Goal: Transaction & Acquisition: Purchase product/service

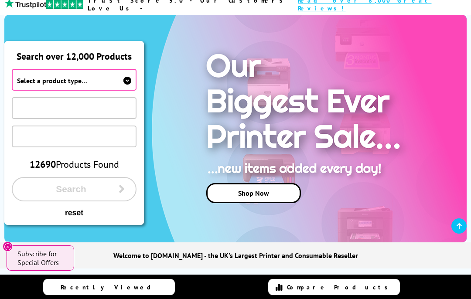
click at [124, 77] on icon at bounding box center [127, 81] width 8 height 8
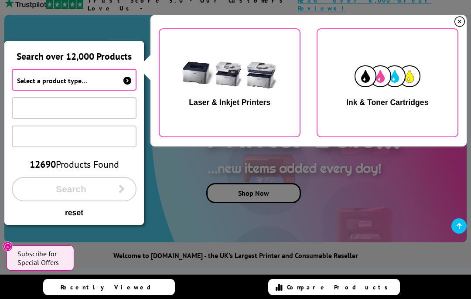
click at [255, 69] on img "button" at bounding box center [230, 76] width 110 height 55
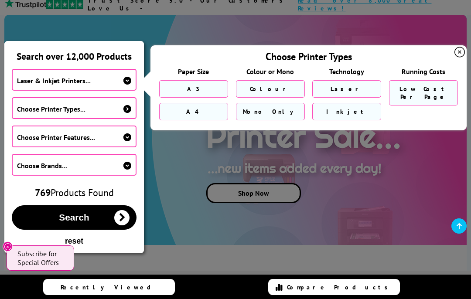
click at [279, 108] on span "Mono Only" at bounding box center [270, 112] width 54 height 8
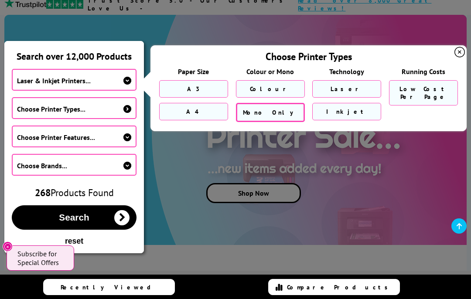
click at [121, 126] on span "Choose Printer Features..." at bounding box center [74, 137] width 125 height 22
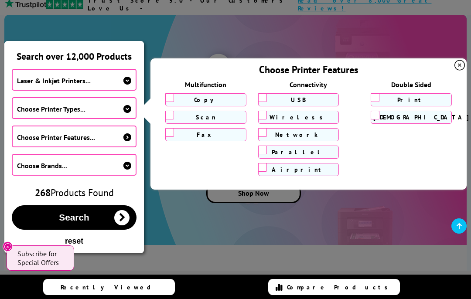
click at [266, 93] on input "USB" at bounding box center [262, 97] width 9 height 9
checkbox input "true"
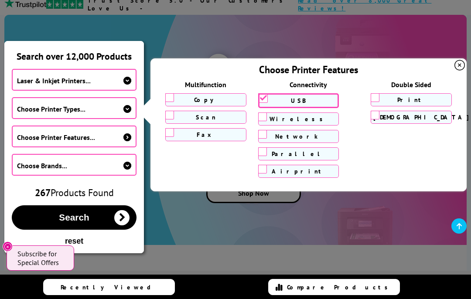
click at [268, 115] on label "Wireless" at bounding box center [299, 119] width 76 height 8
click at [267, 112] on input "Wireless" at bounding box center [262, 116] width 9 height 9
checkbox input "true"
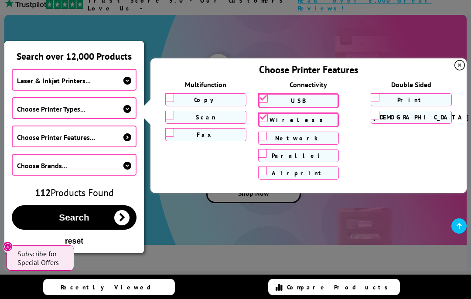
click at [270, 134] on label "Network" at bounding box center [299, 138] width 76 height 8
click at [267, 132] on input "Network" at bounding box center [262, 136] width 9 height 9
checkbox input "true"
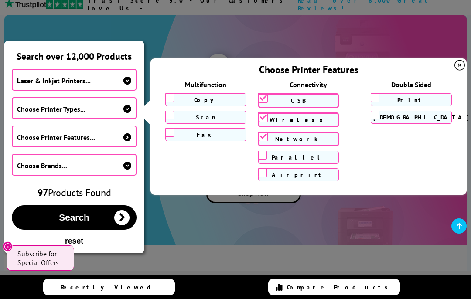
click at [107, 154] on span "Choose Brands..." at bounding box center [74, 165] width 125 height 22
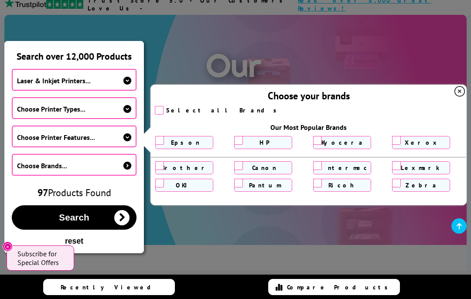
click at [331, 139] on label "Kyocera" at bounding box center [342, 143] width 53 height 8
click at [322, 136] on input "Kyocera" at bounding box center [317, 140] width 9 height 9
checkbox input "true"
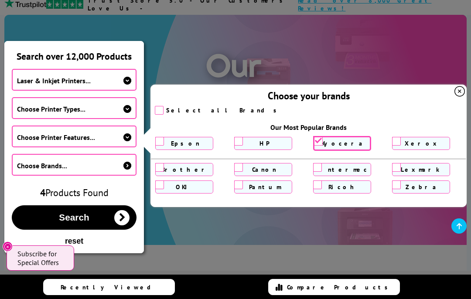
click at [76, 212] on span "Search" at bounding box center [74, 217] width 30 height 10
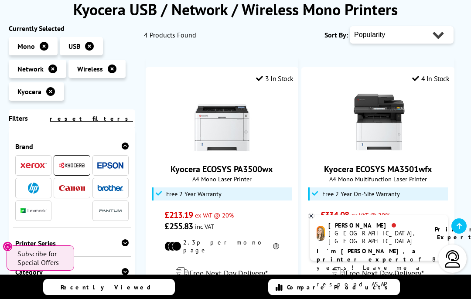
scroll to position [133, 0]
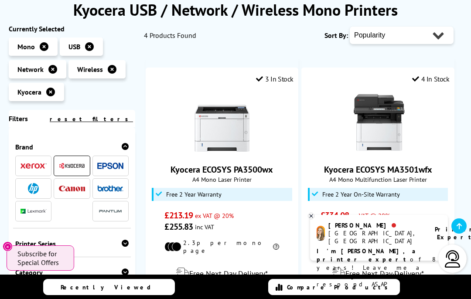
click at [229, 106] on img at bounding box center [221, 122] width 65 height 65
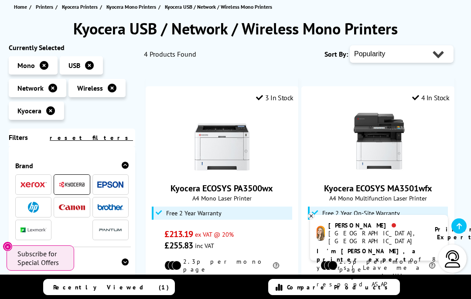
click at [53, 106] on icon at bounding box center [50, 110] width 9 height 9
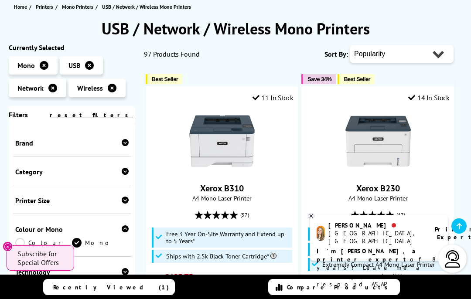
click at [124, 139] on icon at bounding box center [125, 142] width 7 height 7
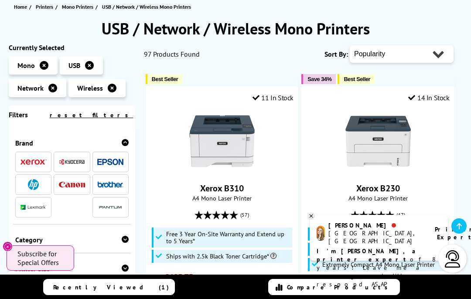
click at [35, 159] on img at bounding box center [33, 162] width 26 height 6
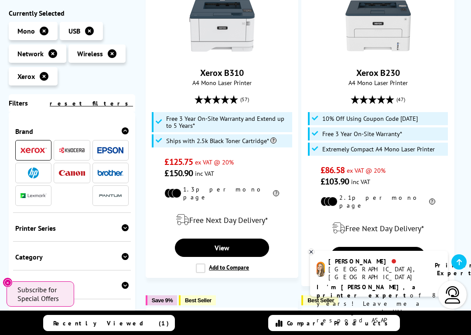
scroll to position [228, 0]
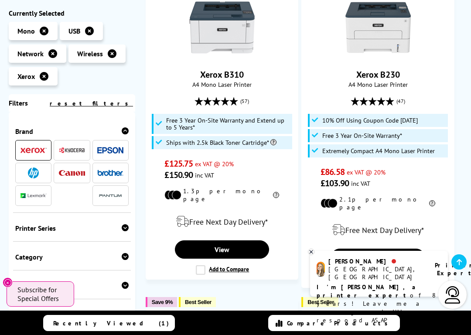
click at [420, 166] on span "£86.58 ex VAT @ 20%" at bounding box center [377, 171] width 115 height 11
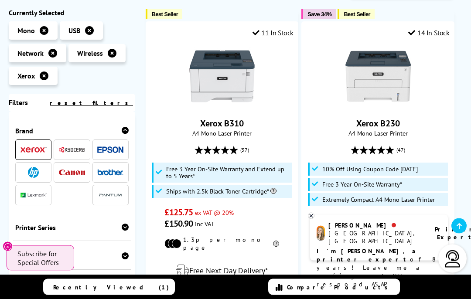
scroll to position [180, 0]
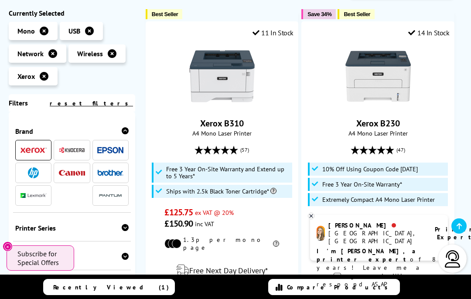
click at [221, 79] on img at bounding box center [221, 76] width 65 height 65
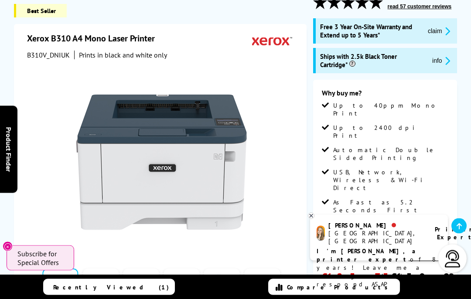
scroll to position [140, 0]
